Goal: Information Seeking & Learning: Find specific page/section

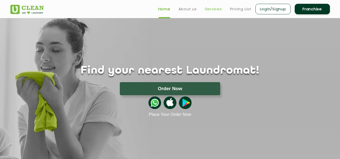
click at [207, 11] on link "Services" at bounding box center [213, 9] width 17 height 6
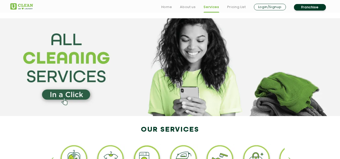
scroll to position [126, 0]
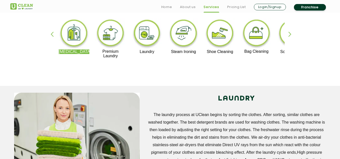
click at [291, 33] on div "button" at bounding box center [292, 39] width 8 height 14
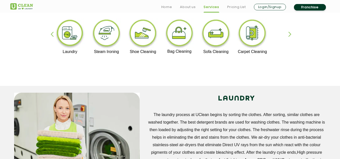
click at [287, 33] on div "[MEDICAL_DATA] Premium Laundry Laundry Steam Ironing Shoe Cleaning Bag Cleaning…" at bounding box center [170, 40] width 327 height 91
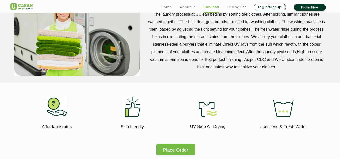
scroll to position [327, 0]
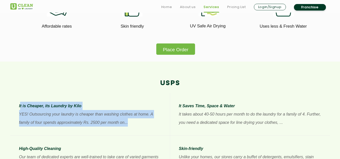
drag, startPoint x: 20, startPoint y: 105, endPoint x: 131, endPoint y: 127, distance: 112.5
click at [131, 127] on div "It is Cheaper, its Laundry by Kilo YES! Outsourcing your laundry is cheaper tha…" at bounding box center [90, 114] width 142 height 25
click at [131, 127] on p "YES! Outsourcing your laundry is cheaper than washing clothes at home. A family…" at bounding box center [90, 118] width 142 height 17
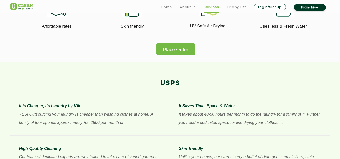
click at [147, 103] on p "It is Cheaper, its Laundry by Kilo" at bounding box center [90, 106] width 142 height 8
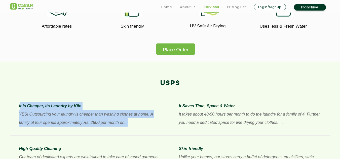
drag, startPoint x: 20, startPoint y: 104, endPoint x: 143, endPoint y: 127, distance: 124.9
click at [143, 127] on li "It is Cheaper, its Laundry by Kilo YES! Outsourcing your laundry is cheaper tha…" at bounding box center [90, 114] width 160 height 43
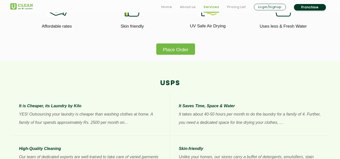
click at [206, 117] on p "It takes about 40-50 hours per month to do the laundry for a family of 4. Furth…" at bounding box center [250, 118] width 142 height 17
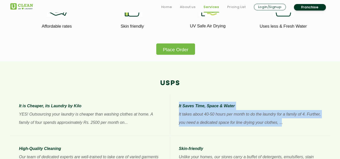
drag, startPoint x: 179, startPoint y: 107, endPoint x: 281, endPoint y: 128, distance: 104.8
click at [281, 128] on li "It Saves Time, Space & Water It takes about 40-50 hours per month to do the lau…" at bounding box center [250, 114] width 160 height 43
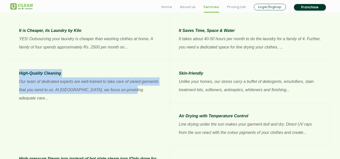
drag, startPoint x: 20, startPoint y: 73, endPoint x: 131, endPoint y: 94, distance: 113.4
click at [131, 94] on li "High-Quality Cleaning Our team of dedicated experts are well-trained to take ca…" at bounding box center [90, 85] width 160 height 51
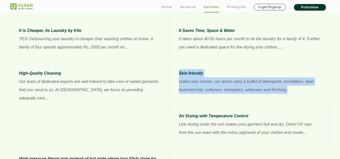
drag, startPoint x: 179, startPoint y: 74, endPoint x: 288, endPoint y: 93, distance: 110.4
click at [288, 93] on div "Skin-friendly Unlike your homes, our stores carry a buffet of detergents, emuls…" at bounding box center [250, 81] width 142 height 25
drag, startPoint x: 288, startPoint y: 93, endPoint x: 48, endPoint y: 138, distance: 244.2
click at [288, 93] on p "Unlike your homes, our stores carry a buffet of detergents, emulsifiers, stain …" at bounding box center [250, 86] width 142 height 17
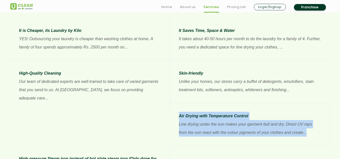
drag, startPoint x: 19, startPoint y: 117, endPoint x: 148, endPoint y: 136, distance: 130.5
click at [179, 136] on div "Air Drying with Temperature Control Line drying under the sun makes your garmen…" at bounding box center [250, 124] width 142 height 25
click at [179, 136] on p "Line drying under the sun makes your garment dull and dry. Direct UV rays from …" at bounding box center [250, 128] width 142 height 17
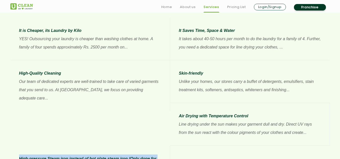
drag, startPoint x: 179, startPoint y: 117, endPoint x: 278, endPoint y: 144, distance: 102.7
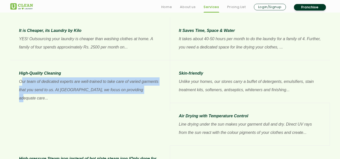
drag, startPoint x: 23, startPoint y: 81, endPoint x: 141, endPoint y: 90, distance: 118.6
click at [141, 90] on p "Our team of dedicated experts are well-trained to take care of varied garments …" at bounding box center [90, 90] width 142 height 25
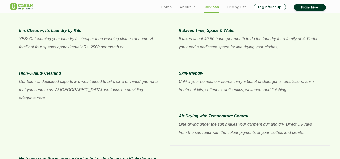
click at [141, 87] on p "Our team of dedicated experts are well-trained to take care of varied garments …" at bounding box center [90, 90] width 142 height 25
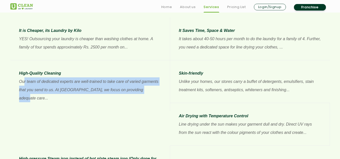
drag, startPoint x: 34, startPoint y: 81, endPoint x: 152, endPoint y: 97, distance: 119.6
click at [152, 97] on li "High-Quality Cleaning Our team of dedicated experts are well-trained to take ca…" at bounding box center [90, 85] width 160 height 51
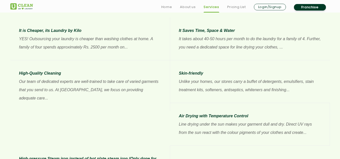
click at [204, 89] on p "Unlike your homes, our stores carry a buffet of detergents, emulsifiers, stain …" at bounding box center [250, 86] width 142 height 17
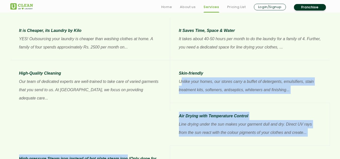
drag, startPoint x: 182, startPoint y: 81, endPoint x: 288, endPoint y: 108, distance: 108.5
click at [288, 108] on div "It is Cheaper, its Laundry by Kilo YES! Outsourcing your laundry is cheaper tha…" at bounding box center [170, 107] width 327 height 179
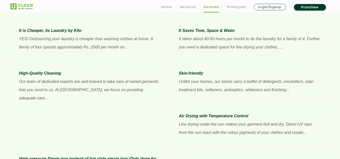
click at [173, 37] on li "It Saves Time, Space & Water It takes about 40-50 hours per month to do the lau…" at bounding box center [250, 39] width 160 height 43
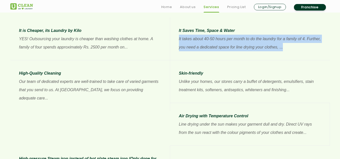
drag, startPoint x: 171, startPoint y: 39, endPoint x: 300, endPoint y: 56, distance: 129.8
click at [300, 56] on li "It Saves Time, Space & Water It takes about 40-50 hours per month to do the lau…" at bounding box center [250, 39] width 160 height 43
drag, startPoint x: 207, startPoint y: 41, endPoint x: 296, endPoint y: 55, distance: 89.7
click at [296, 55] on li "It Saves Time, Space & Water It takes about 40-50 hours per month to do the lau…" at bounding box center [250, 39] width 160 height 43
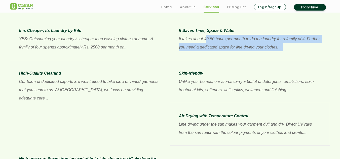
click at [296, 55] on li "It Saves Time, Space & Water It takes about 40-50 hours per month to do the lau…" at bounding box center [250, 39] width 160 height 43
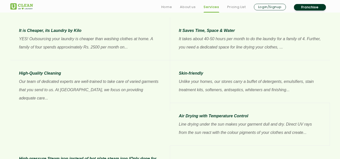
click at [298, 40] on p "It takes about 40-50 hours per month to do the laundry for a family of 4. Furth…" at bounding box center [250, 43] width 142 height 17
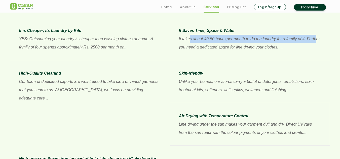
drag, startPoint x: 316, startPoint y: 39, endPoint x: 189, endPoint y: 39, distance: 126.8
click at [189, 39] on p "It takes about 40-50 hours per month to do the laundry for a family of 4. Furth…" at bounding box center [250, 43] width 142 height 17
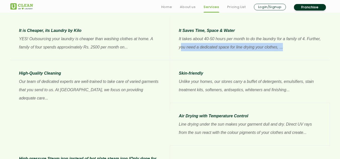
drag, startPoint x: 180, startPoint y: 48, endPoint x: 290, endPoint y: 52, distance: 109.8
click at [290, 52] on li "It Saves Time, Space & Water It takes about 40-50 hours per month to do the lau…" at bounding box center [250, 39] width 160 height 43
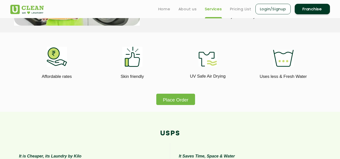
scroll to position [101, 0]
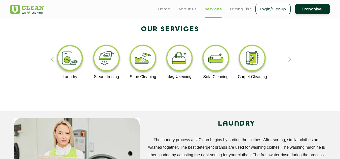
click at [288, 62] on div "button" at bounding box center [292, 64] width 8 height 14
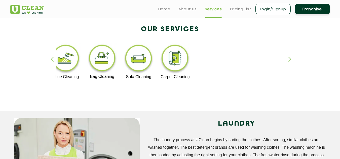
click at [51, 60] on div "button" at bounding box center [55, 64] width 8 height 14
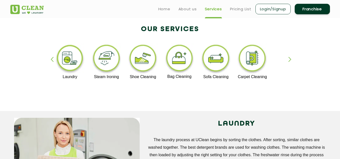
click at [51, 60] on div "button" at bounding box center [55, 64] width 8 height 14
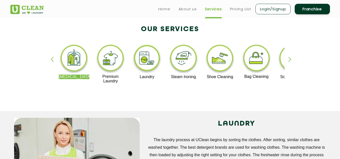
click at [51, 60] on div "button" at bounding box center [55, 64] width 8 height 14
click at [240, 10] on link "Pricing List" at bounding box center [240, 9] width 21 height 6
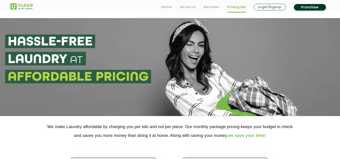
scroll to position [101, 0]
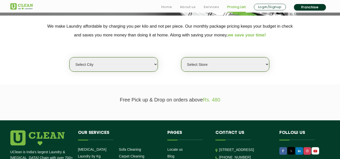
click at [148, 59] on select "Select city [GEOGRAPHIC_DATA] [GEOGRAPHIC_DATA] [GEOGRAPHIC_DATA] [GEOGRAPHIC_D…" at bounding box center [113, 64] width 88 height 14
select select "4"
click at [69, 57] on select "Select city [GEOGRAPHIC_DATA] [GEOGRAPHIC_DATA] [GEOGRAPHIC_DATA] [GEOGRAPHIC_D…" at bounding box center [113, 64] width 88 height 14
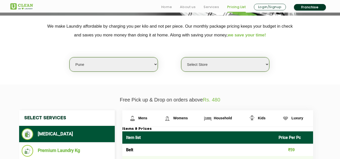
click at [232, 62] on select "Select Store [GEOGRAPHIC_DATA] [GEOGRAPHIC_DATA] [GEOGRAPHIC_DATA] [GEOGRAPHIC_…" at bounding box center [225, 64] width 88 height 14
select select "155"
click at [181, 57] on select "Select Store [GEOGRAPHIC_DATA] [GEOGRAPHIC_DATA] [GEOGRAPHIC_DATA] [GEOGRAPHIC_…" at bounding box center [225, 64] width 88 height 14
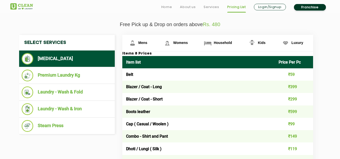
scroll to position [201, 0]
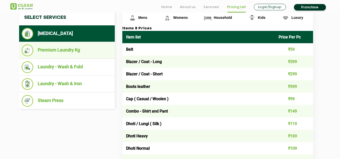
click at [68, 50] on li "Premium Laundry Kg" at bounding box center [67, 51] width 91 height 12
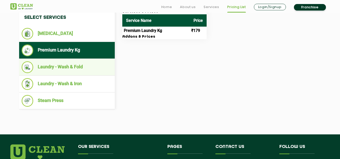
click at [52, 69] on li "Laundry - Wash & Fold" at bounding box center [67, 67] width 91 height 12
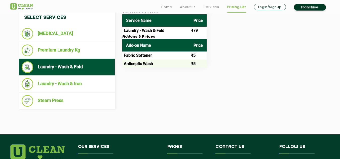
scroll to position [176, 0]
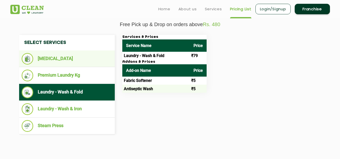
click at [53, 62] on li "[MEDICAL_DATA]" at bounding box center [67, 59] width 91 height 12
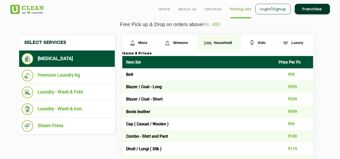
click at [221, 41] on span "Household" at bounding box center [223, 43] width 18 height 4
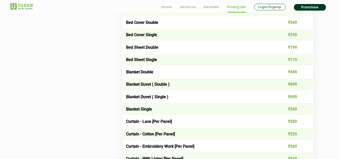
scroll to position [403, 0]
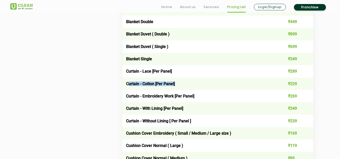
drag, startPoint x: 129, startPoint y: 84, endPoint x: 187, endPoint y: 84, distance: 58.4
click at [187, 84] on td "Curtain - Cotton [Per Panel]" at bounding box center [198, 84] width 153 height 12
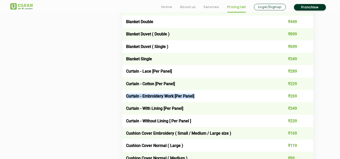
drag, startPoint x: 196, startPoint y: 96, endPoint x: 122, endPoint y: 93, distance: 73.6
click at [122, 93] on td "Curtain - Embroidery Work [Per Panel]" at bounding box center [198, 96] width 153 height 12
drag, startPoint x: 137, startPoint y: 97, endPoint x: 194, endPoint y: 106, distance: 57.3
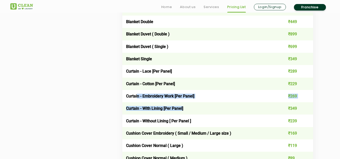
click at [208, 109] on td "Curtain - With Lining [Per Panel]" at bounding box center [198, 108] width 153 height 12
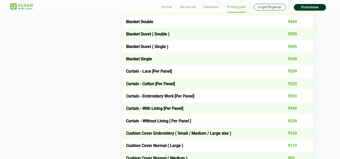
click at [131, 123] on td "Curtain - Without Lining [ Per Panel ]" at bounding box center [198, 121] width 153 height 12
drag, startPoint x: 297, startPoint y: 109, endPoint x: 277, endPoint y: 109, distance: 20.4
click at [277, 109] on td "₹349" at bounding box center [294, 108] width 38 height 12
drag, startPoint x: 123, startPoint y: 109, endPoint x: 199, endPoint y: 110, distance: 75.5
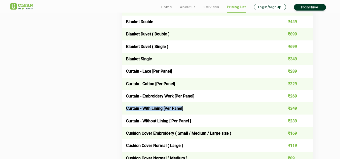
click at [199, 110] on td "Curtain - With Lining [Per Panel]" at bounding box center [198, 108] width 153 height 12
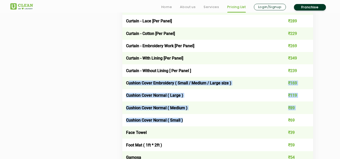
drag, startPoint x: 129, startPoint y: 84, endPoint x: 215, endPoint y: 126, distance: 96.0
click at [215, 126] on td "Cushion Cover Normal ( Small )" at bounding box center [198, 120] width 153 height 12
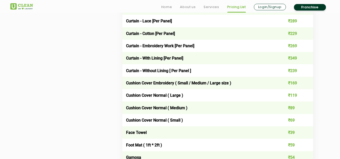
click at [215, 101] on td "Cushion Cover Normal ( Large )" at bounding box center [198, 95] width 153 height 12
drag, startPoint x: 125, startPoint y: 57, endPoint x: 202, endPoint y: 58, distance: 77.8
click at [202, 58] on td "Curtain - With Lining [Per Panel]" at bounding box center [198, 58] width 153 height 12
drag, startPoint x: 298, startPoint y: 59, endPoint x: 278, endPoint y: 59, distance: 20.4
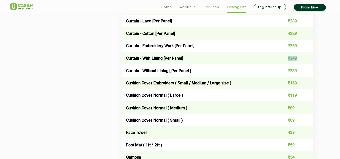
click at [278, 59] on td "₹349" at bounding box center [294, 58] width 38 height 12
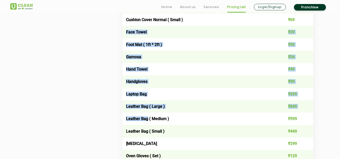
drag, startPoint x: 127, startPoint y: 33, endPoint x: 148, endPoint y: 120, distance: 89.6
click at [148, 120] on tbody "Bag ₹550 Bagpack Large ₹499 Bagpack Medium ₹349 Bagpack Small ₹299 Bath Mat ( L…" at bounding box center [217, 75] width 191 height 769
click at [148, 120] on td "Leather Bag ( Medium )" at bounding box center [198, 119] width 153 height 12
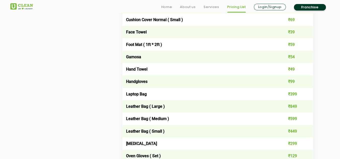
scroll to position [679, 0]
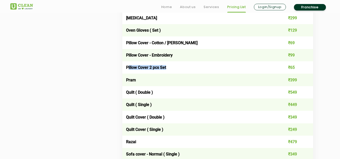
drag, startPoint x: 128, startPoint y: 69, endPoint x: 185, endPoint y: 69, distance: 56.4
click at [185, 69] on td "Pillow Cover 2 pcs Set" at bounding box center [198, 67] width 153 height 12
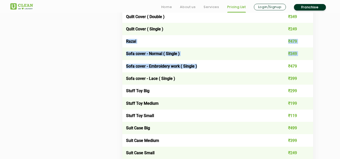
drag, startPoint x: 124, startPoint y: 41, endPoint x: 197, endPoint y: 68, distance: 78.3
click at [197, 68] on td "Sofa cover - Embroidery work ( Single )" at bounding box center [198, 66] width 153 height 12
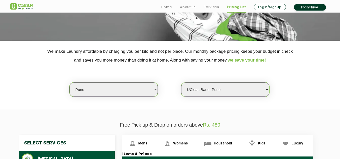
scroll to position [176, 0]
